Goal: Task Accomplishment & Management: Use online tool/utility

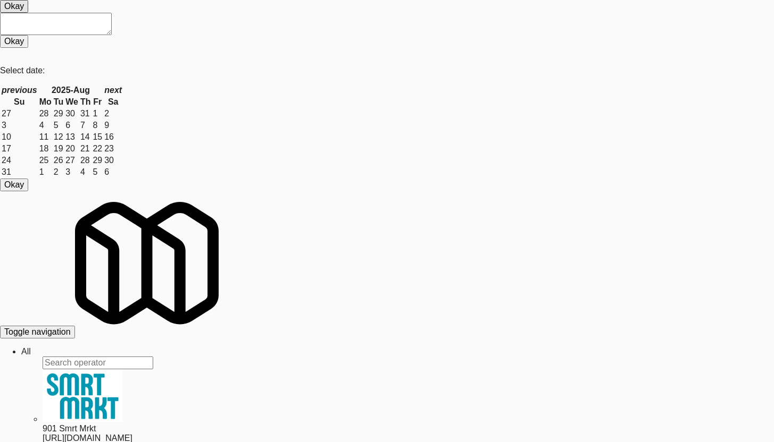
type input "3"
type input "riversid"
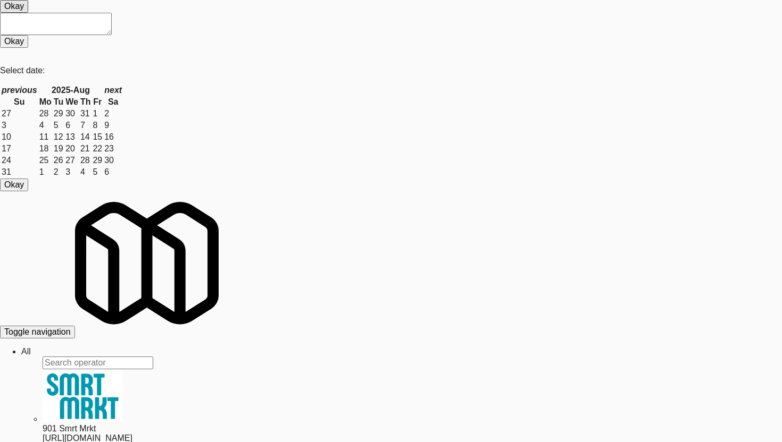
drag, startPoint x: 767, startPoint y: 49, endPoint x: 698, endPoint y: 3, distance: 83.9
